Goal: Task Accomplishment & Management: Complete application form

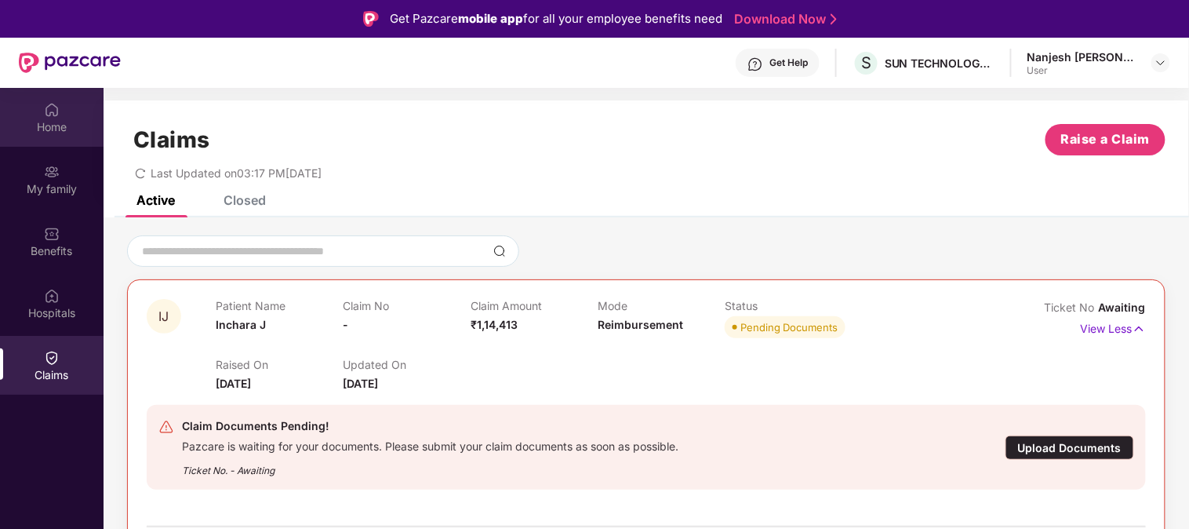
click at [55, 126] on div "Home" at bounding box center [52, 127] width 104 height 16
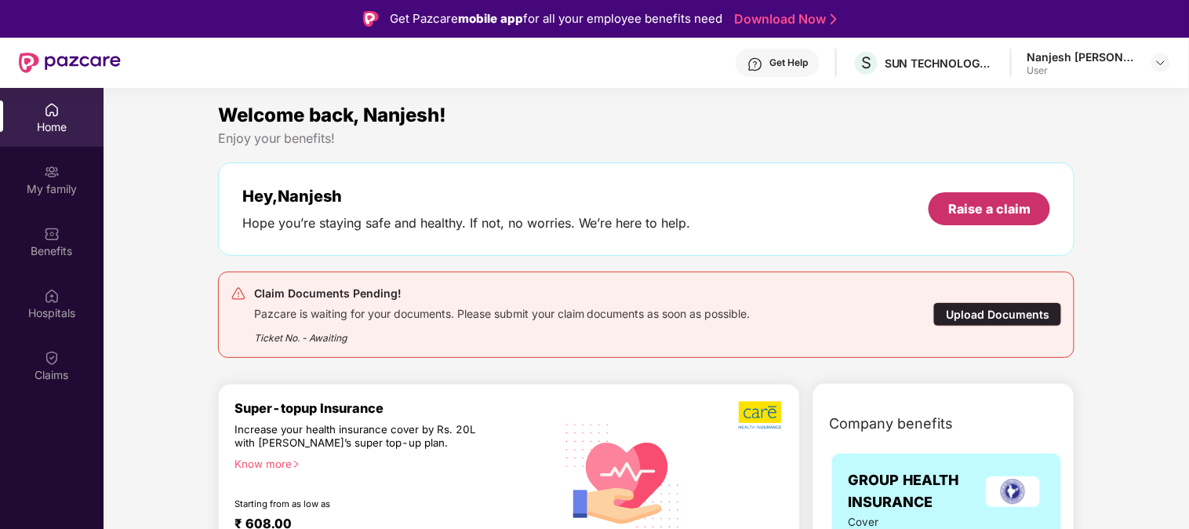
click at [1017, 202] on div "Raise a claim" at bounding box center [989, 208] width 82 height 17
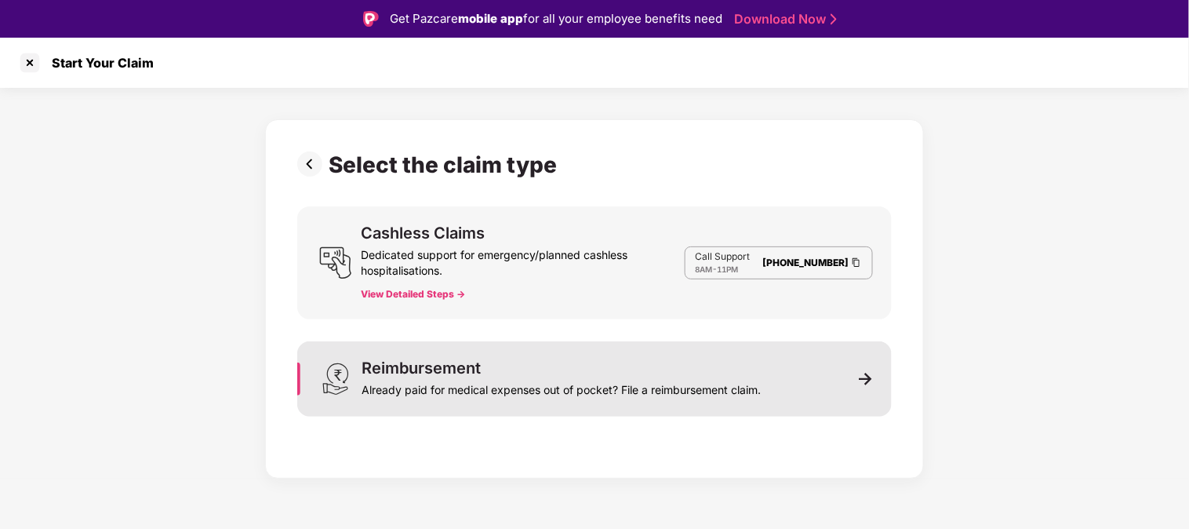
click at [515, 367] on div "Reimbursement Already paid for medical expenses out of pocket? File a reimburse…" at bounding box center [561, 379] width 399 height 38
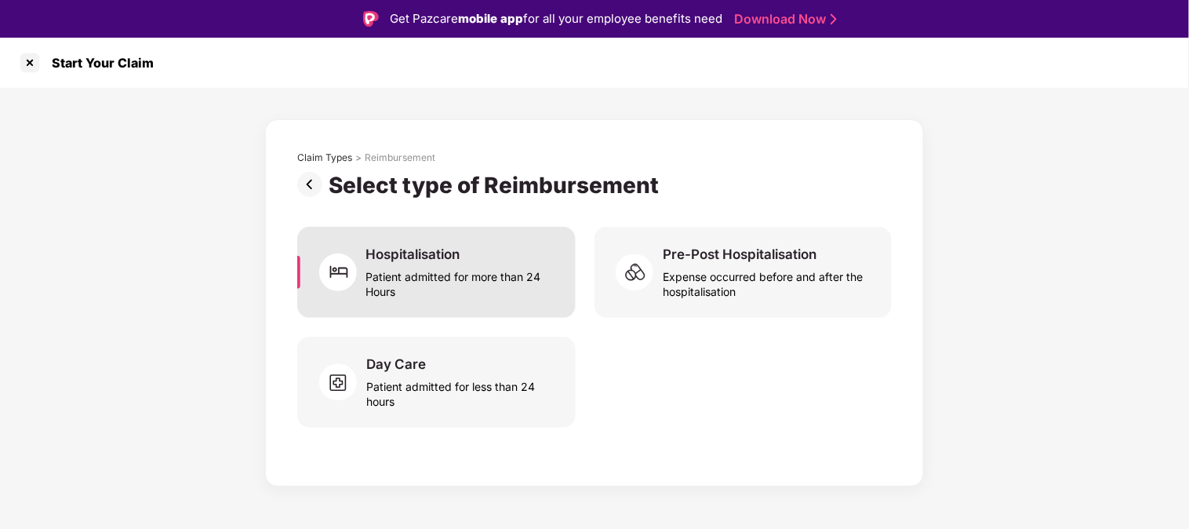
click at [472, 271] on div "Patient admitted for more than 24 Hours" at bounding box center [461, 281] width 191 height 36
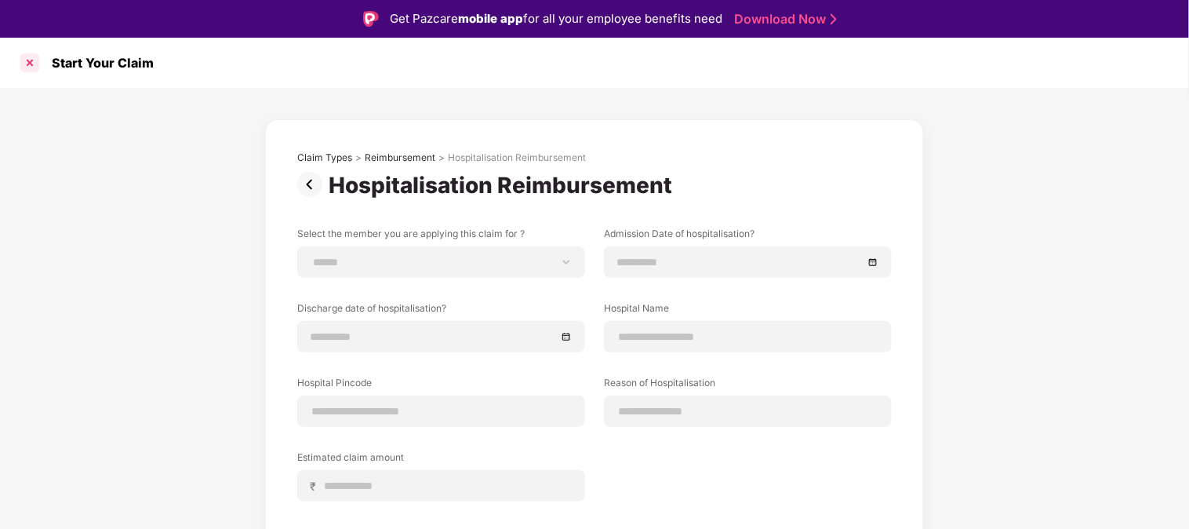
click at [27, 57] on div at bounding box center [29, 62] width 25 height 25
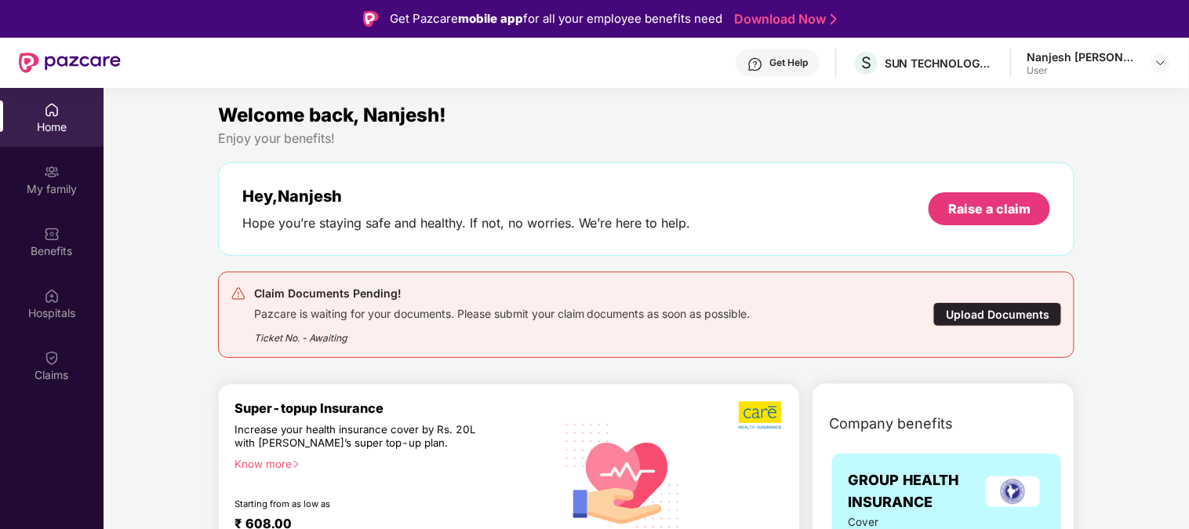
click at [48, 122] on div "Home" at bounding box center [52, 127] width 104 height 16
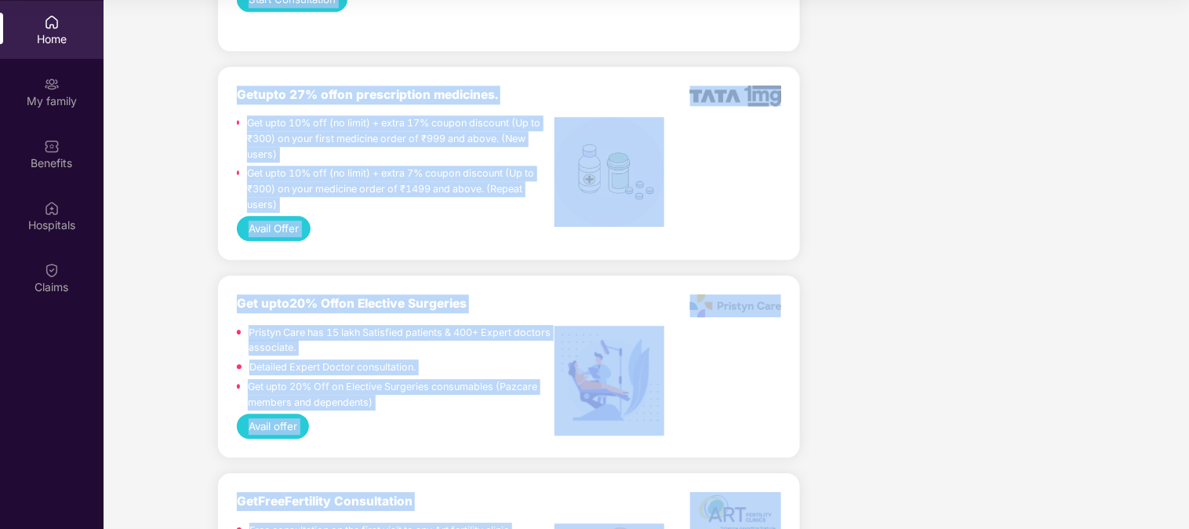
scroll to position [1199, 0]
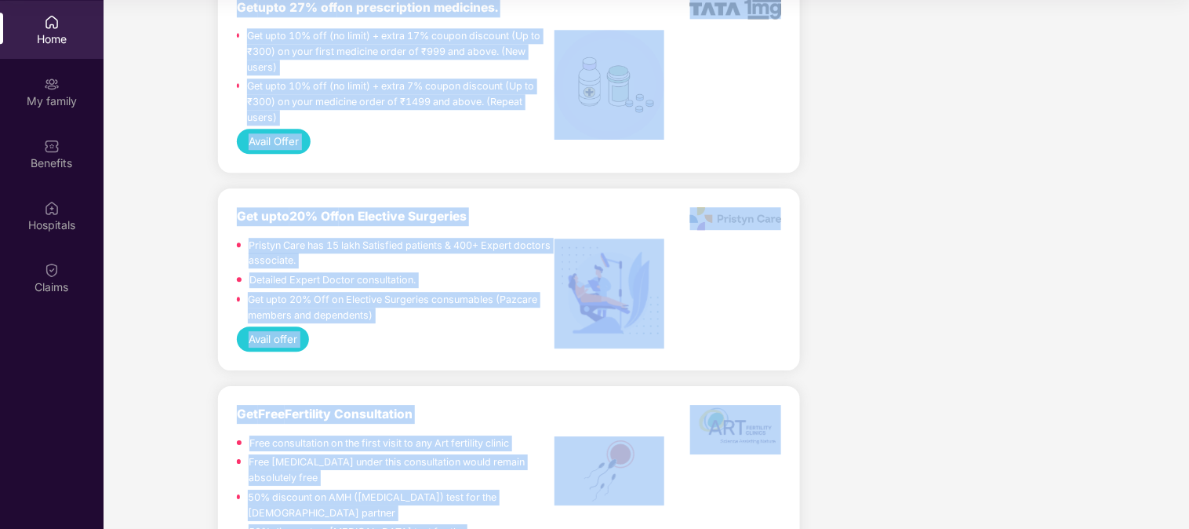
drag, startPoint x: 1162, startPoint y: 244, endPoint x: 1189, endPoint y: 311, distance: 72.1
click at [1188, 311] on html "Get Pazcare mobile app for all your employee benefits need Download Now Get Hel…" at bounding box center [594, 176] width 1189 height 529
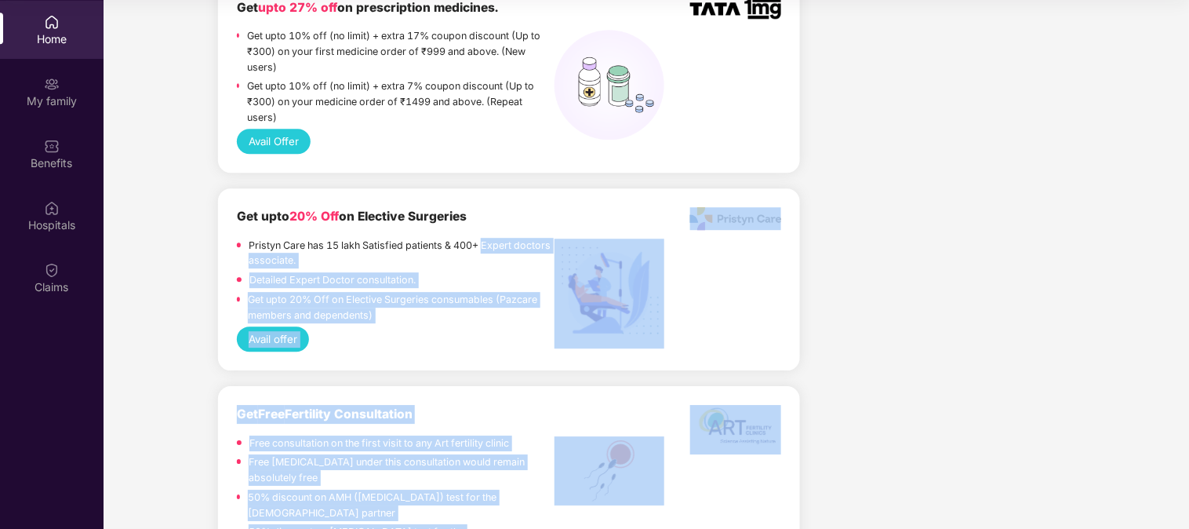
drag, startPoint x: 1067, startPoint y: 262, endPoint x: 484, endPoint y: 236, distance: 583.4
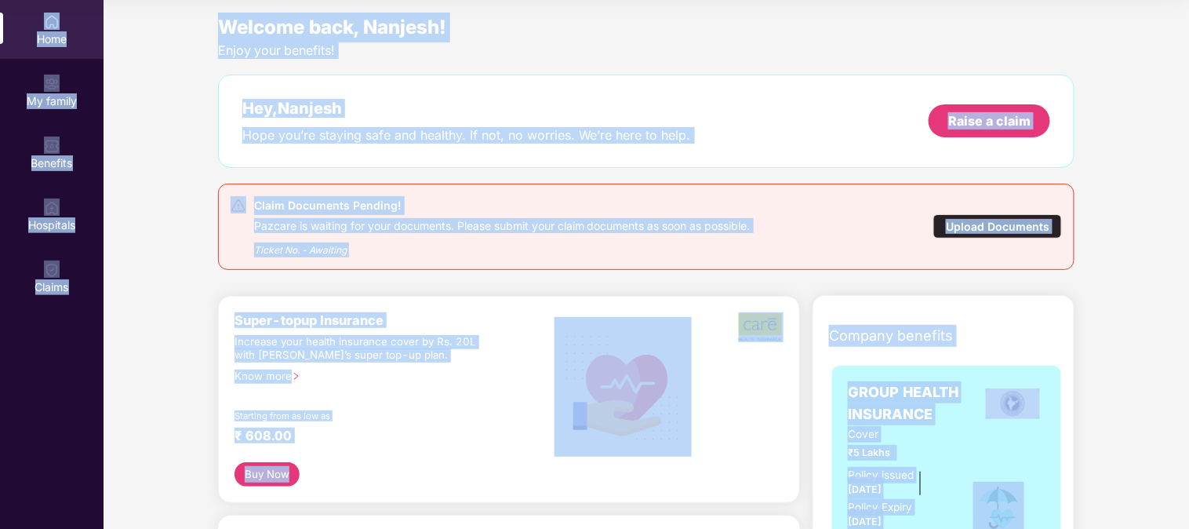
scroll to position [0, 0]
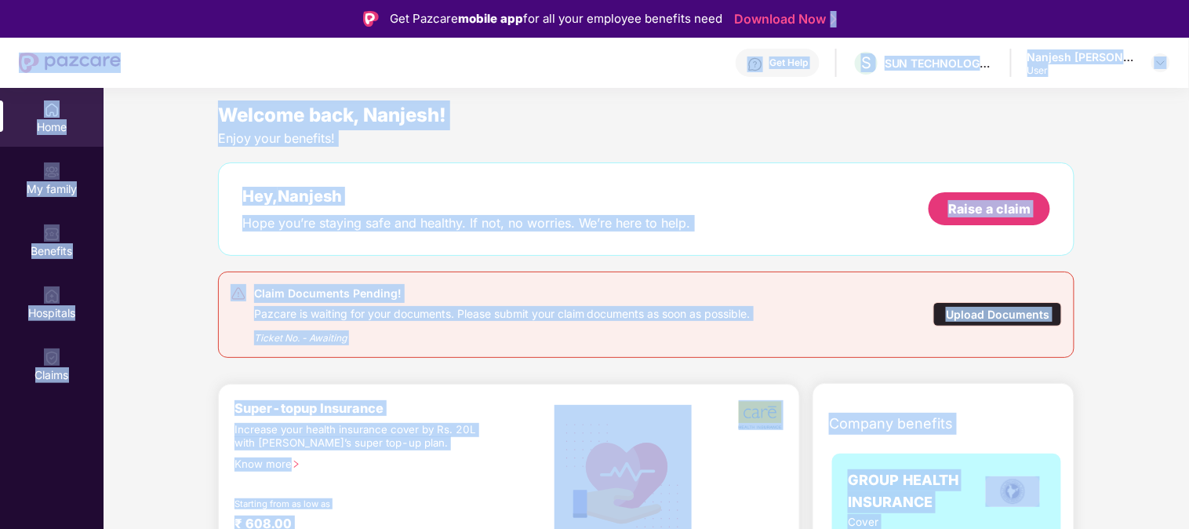
drag, startPoint x: 1060, startPoint y: 286, endPoint x: 1015, endPoint y: -61, distance: 349.6
click at [1015, 0] on html "Get Pazcare mobile app for all your employee benefits need Download Now Get Hel…" at bounding box center [594, 264] width 1189 height 529
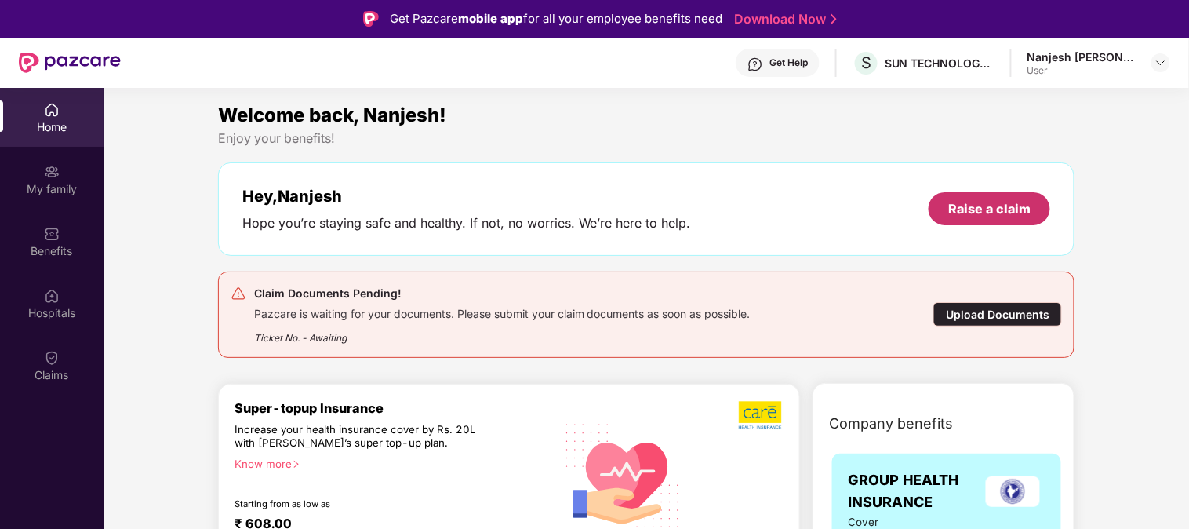
click at [992, 213] on div "Raise a claim" at bounding box center [989, 208] width 82 height 17
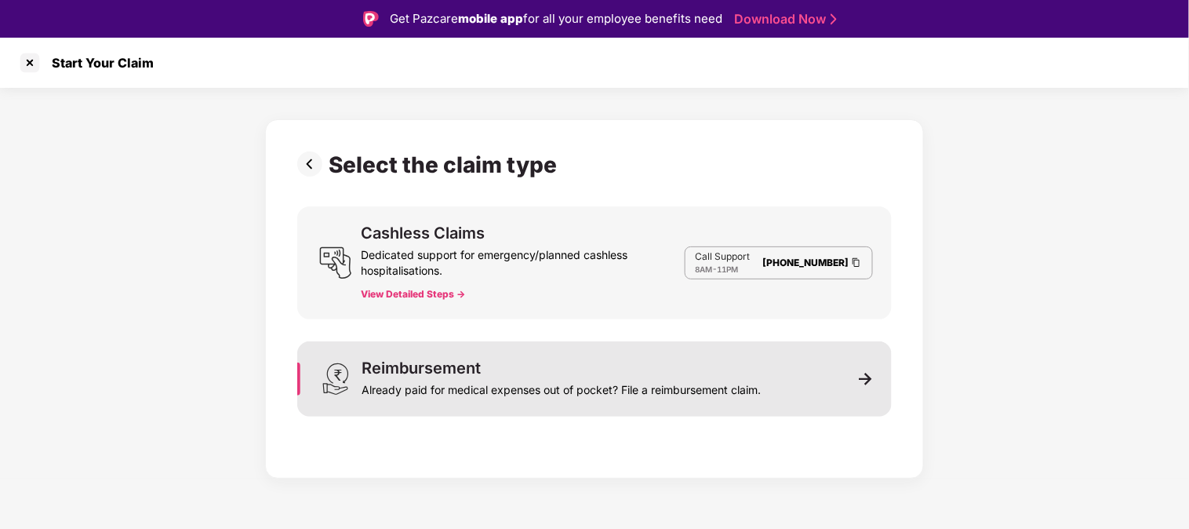
click at [430, 385] on div "Already paid for medical expenses out of pocket? File a reimbursement claim." at bounding box center [561, 387] width 399 height 22
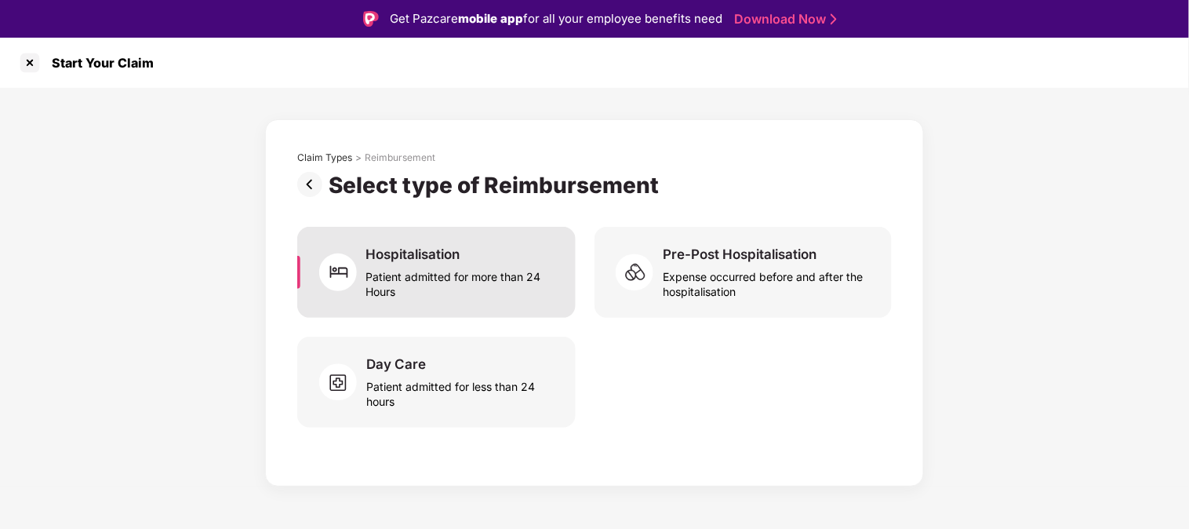
click at [446, 292] on div "Patient admitted for more than 24 Hours" at bounding box center [461, 281] width 191 height 36
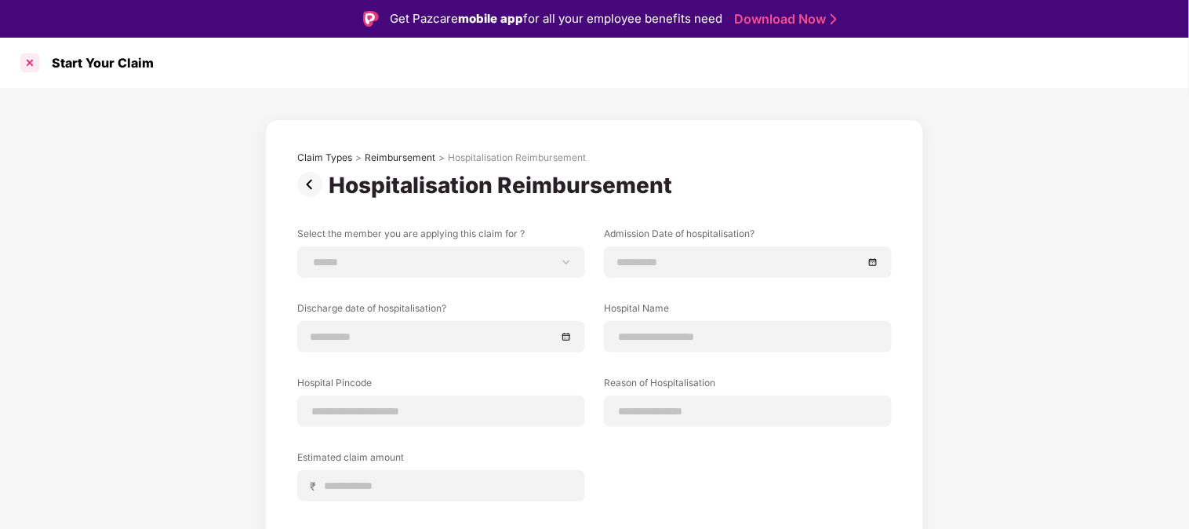
click at [26, 66] on div at bounding box center [29, 62] width 25 height 25
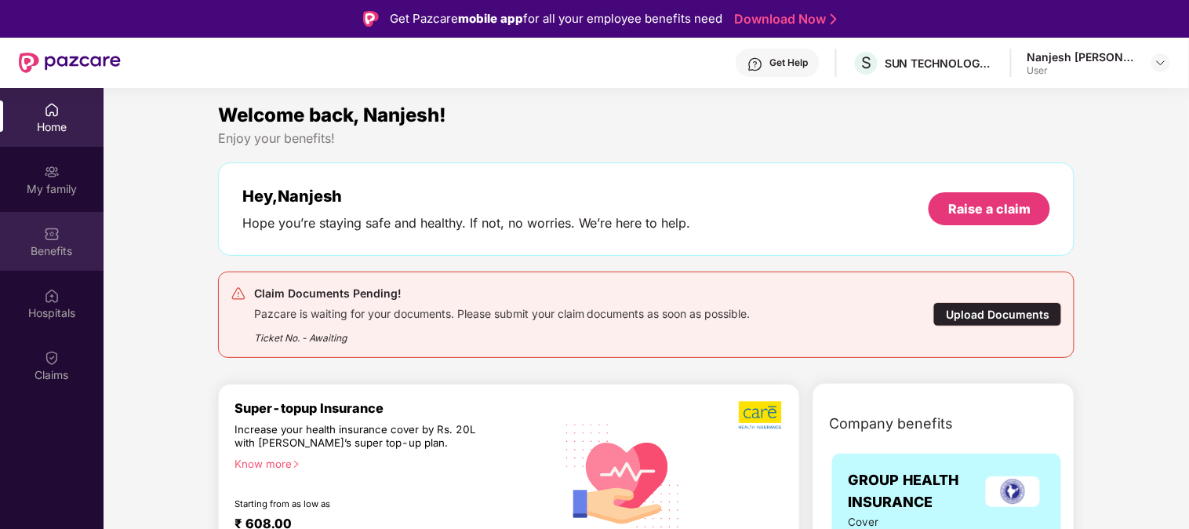
click at [48, 231] on img at bounding box center [52, 234] width 16 height 16
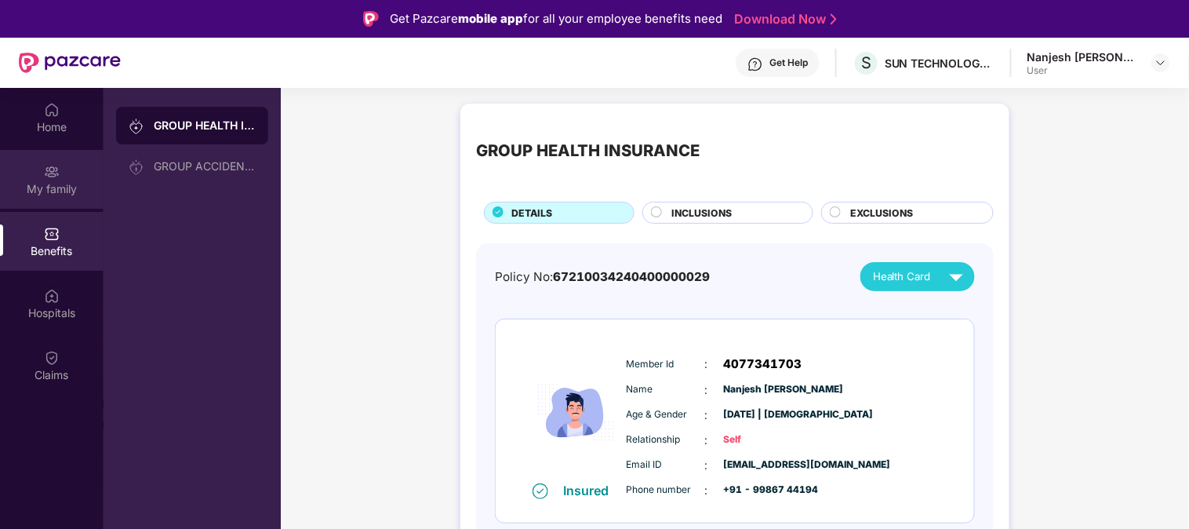
click at [47, 182] on div "My family" at bounding box center [52, 189] width 104 height 16
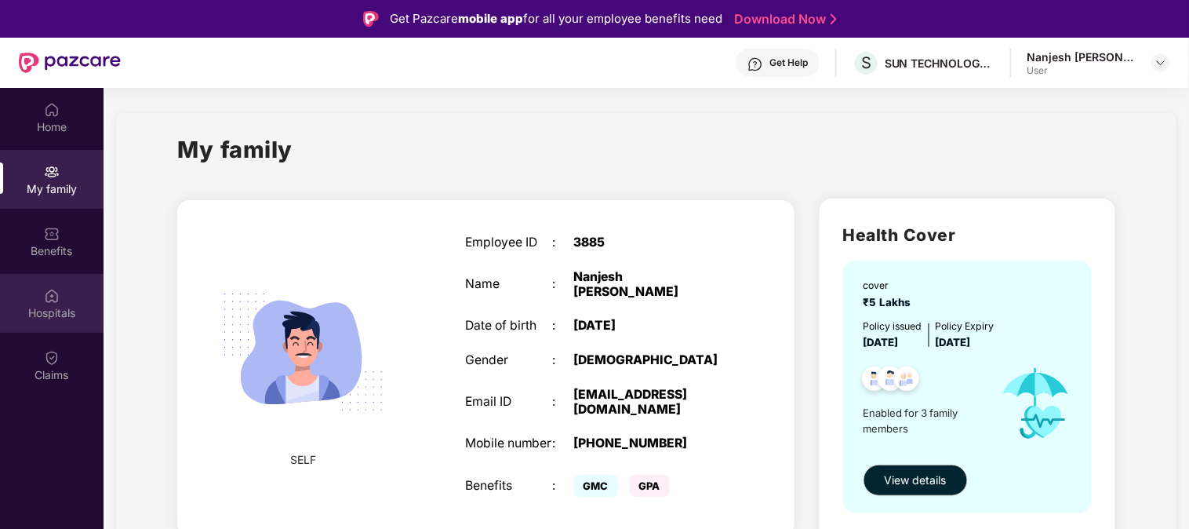
click at [52, 300] on img at bounding box center [52, 296] width 16 height 16
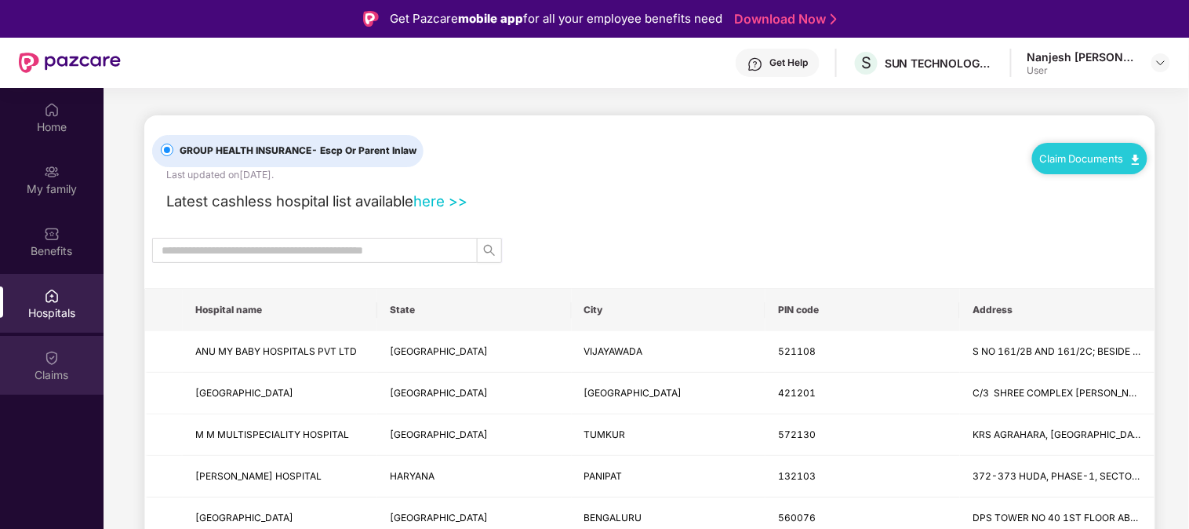
click at [53, 367] on div "Claims" at bounding box center [52, 375] width 104 height 16
